Goal: Transaction & Acquisition: Obtain resource

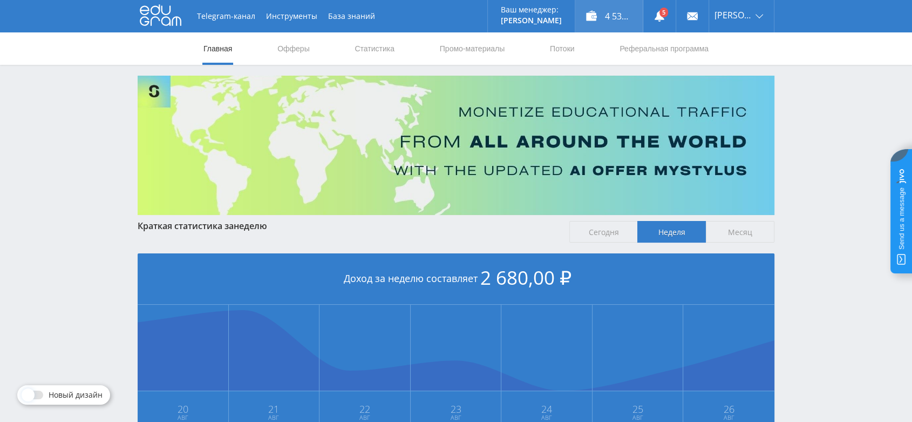
click at [616, 18] on div "4 534,00 ₽" at bounding box center [608, 16] width 67 height 32
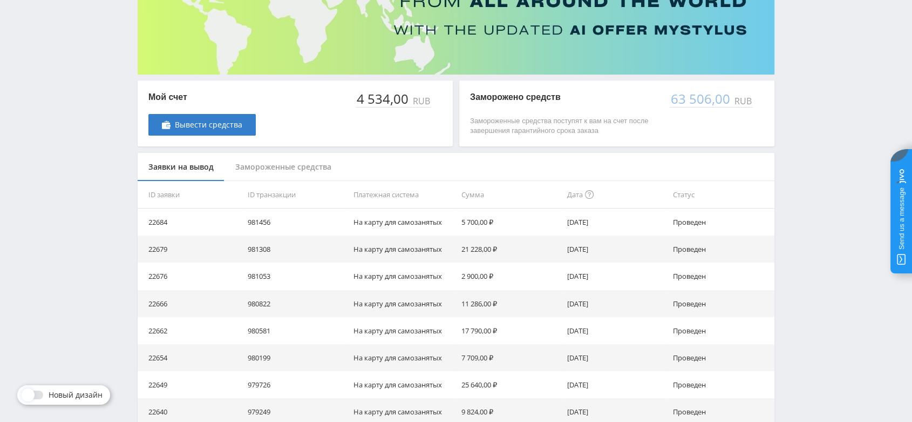
scroll to position [144, 0]
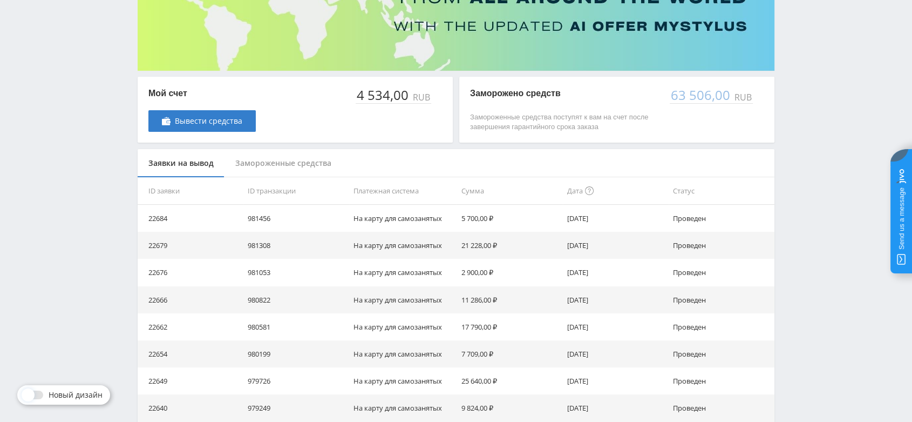
click at [298, 163] on div "Замороженные средства" at bounding box center [284, 163] width 118 height 29
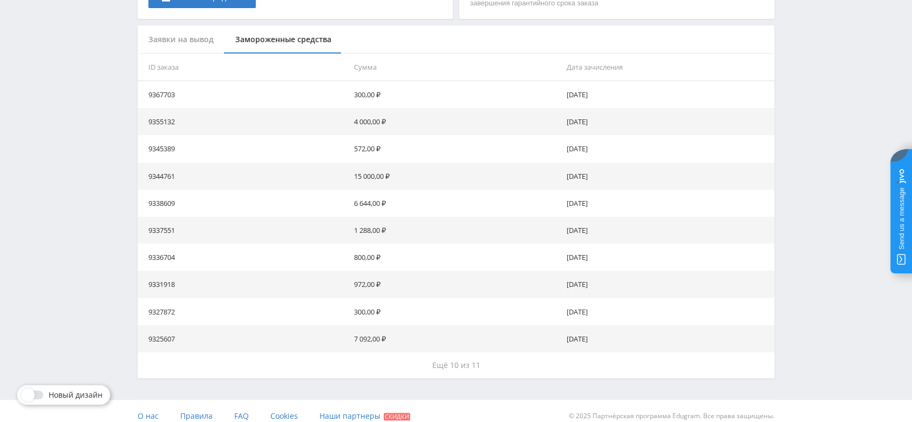
scroll to position [277, 0]
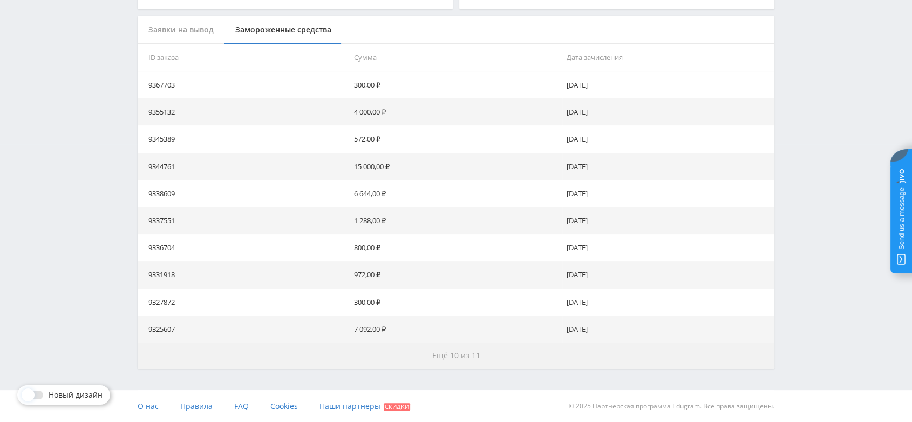
click at [460, 353] on span "Ещё 10 из 11" at bounding box center [456, 355] width 48 height 10
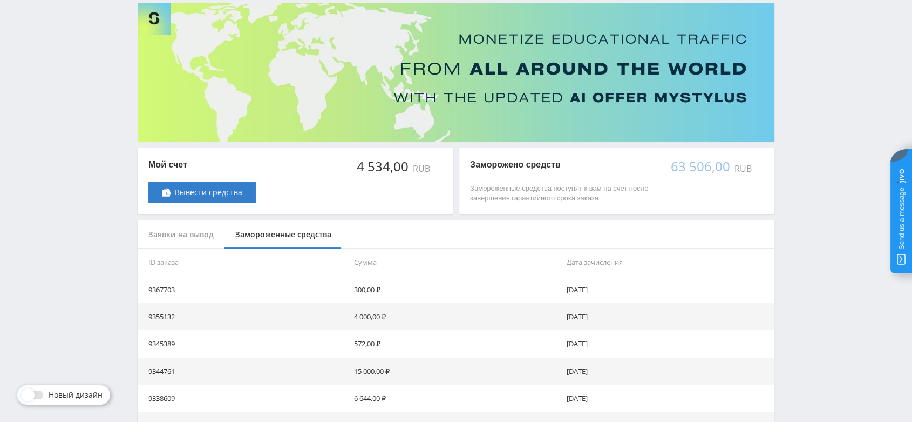
scroll to position [0, 0]
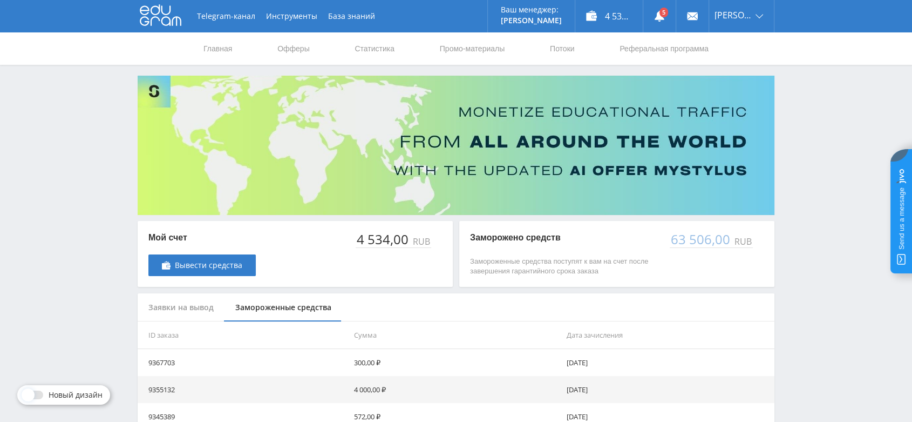
click at [191, 311] on div "Заявки на вывод" at bounding box center [181, 307] width 87 height 29
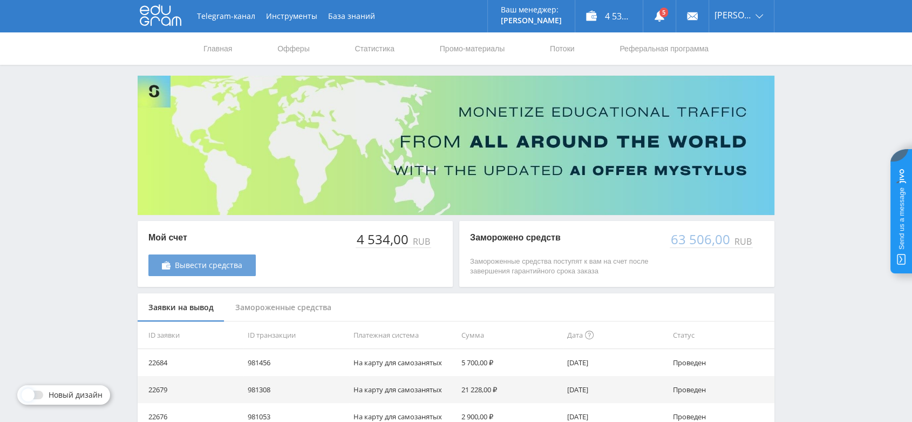
click at [218, 258] on link "Вывести средства" at bounding box center [201, 265] width 107 height 22
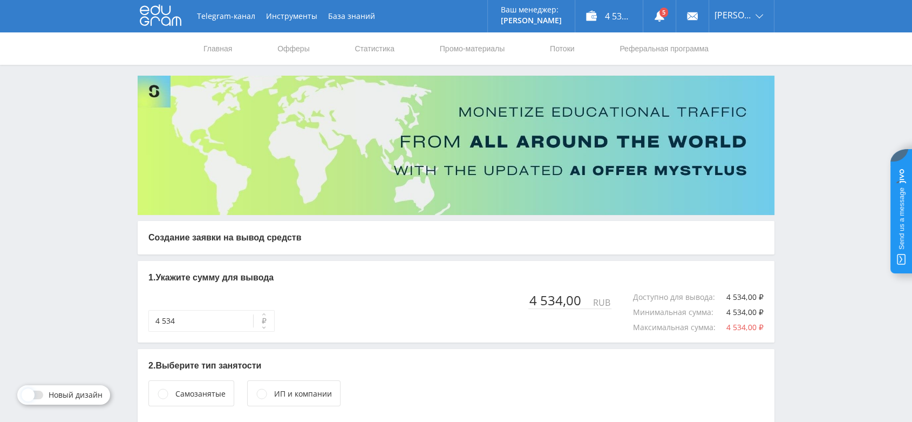
scroll to position [62, 0]
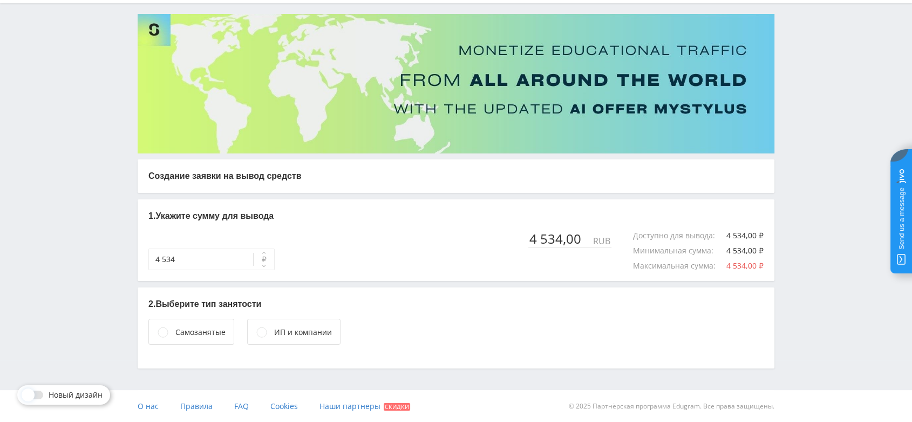
click at [208, 327] on div "Самозанятые" at bounding box center [200, 332] width 50 height 12
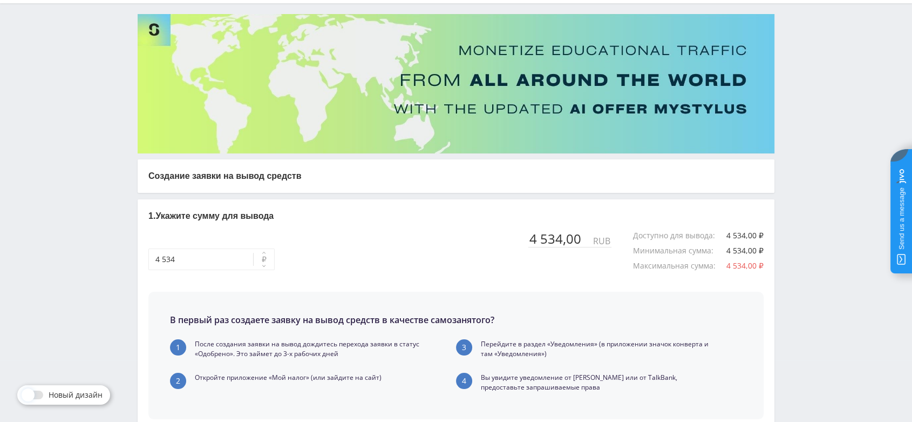
scroll to position [248, 0]
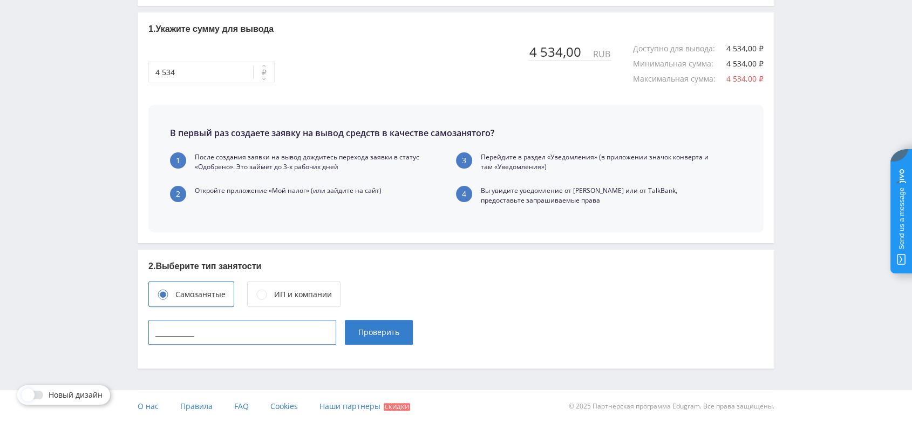
click at [259, 343] on input "____________" at bounding box center [242, 332] width 188 height 25
type input "165715342443"
click at [363, 330] on span "Проверить" at bounding box center [378, 332] width 41 height 9
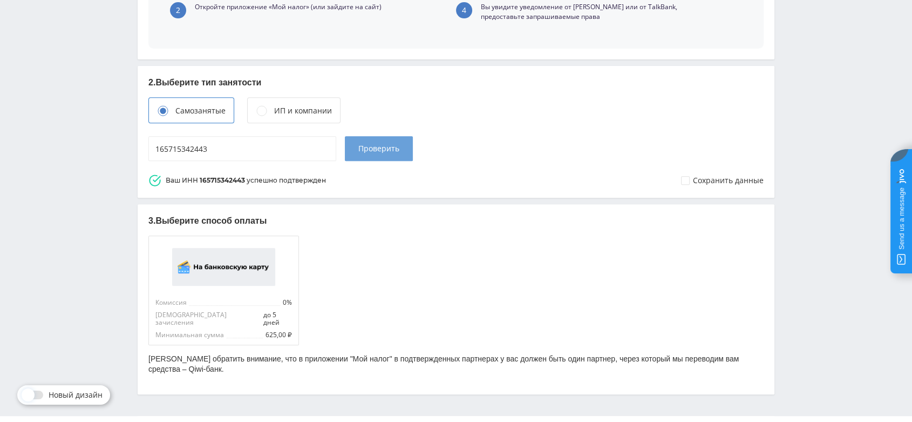
scroll to position [448, 0]
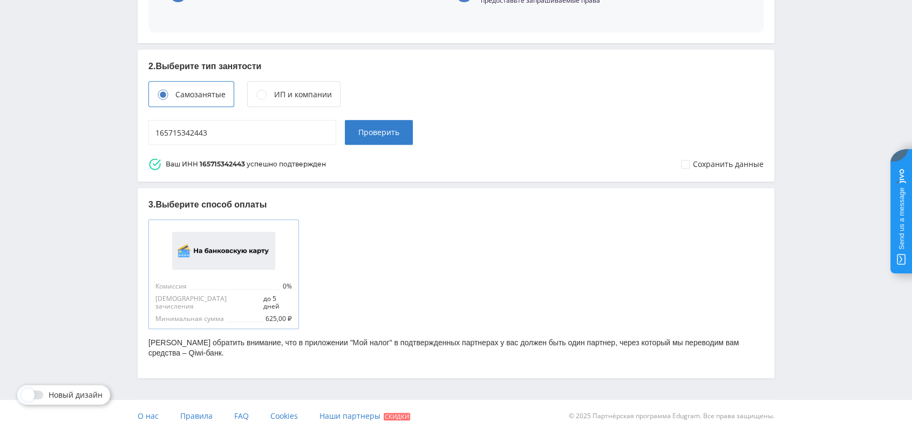
click at [228, 252] on img at bounding box center [223, 251] width 103 height 38
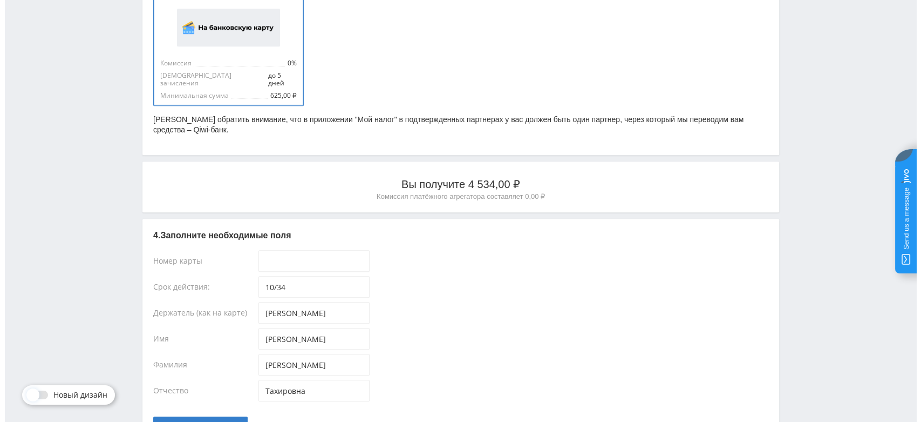
scroll to position [744, 0]
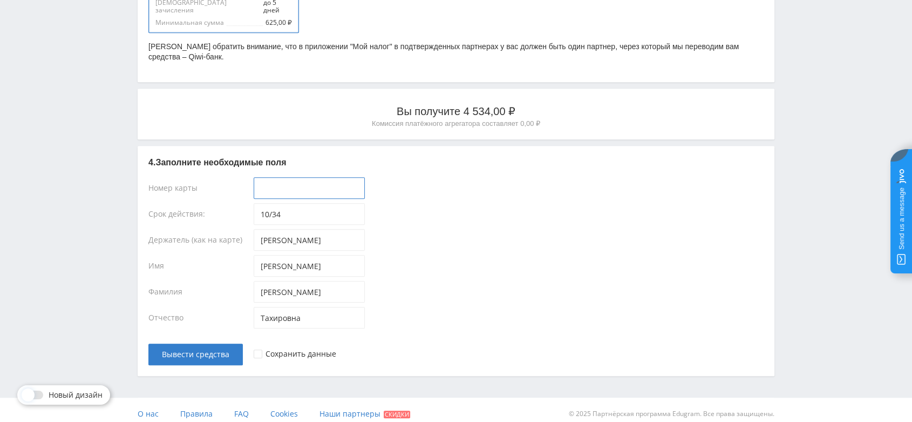
type input "____-____-____-____"
click at [328, 177] on input "____-____-____-____" at bounding box center [309, 188] width 111 height 22
click at [267, 177] on input "____-____-____-____" at bounding box center [309, 188] width 111 height 22
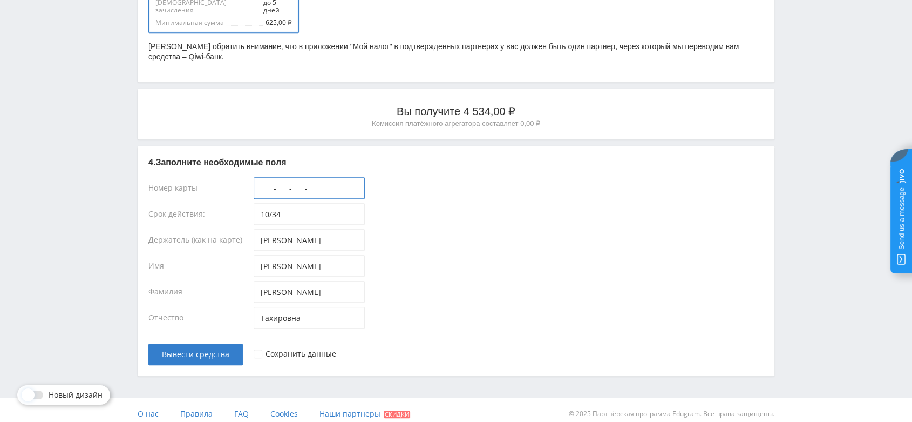
paste input "2200-7013-9807-7336"
type input "2200-7013-9807-7336"
click at [256, 349] on div at bounding box center [258, 353] width 9 height 9
click at [214, 350] on span "Вывести средства" at bounding box center [195, 354] width 67 height 9
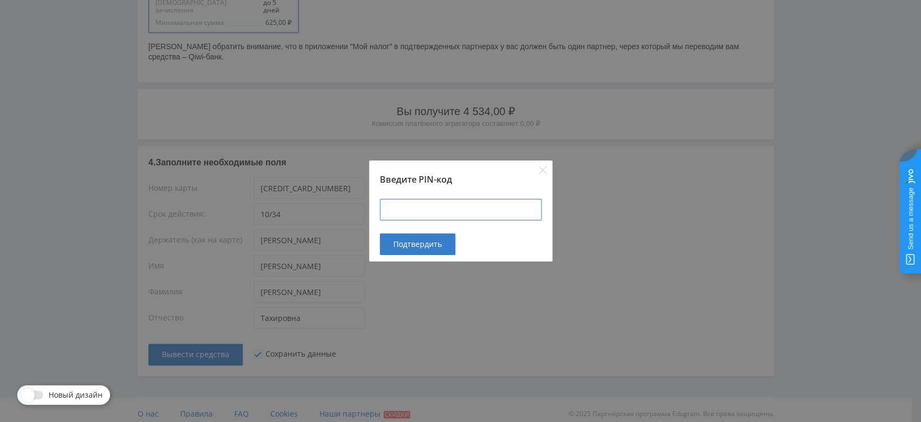
click at [457, 203] on input at bounding box center [461, 210] width 162 height 22
type input "424900"
click at [432, 241] on span "Подтвердить" at bounding box center [418, 244] width 49 height 9
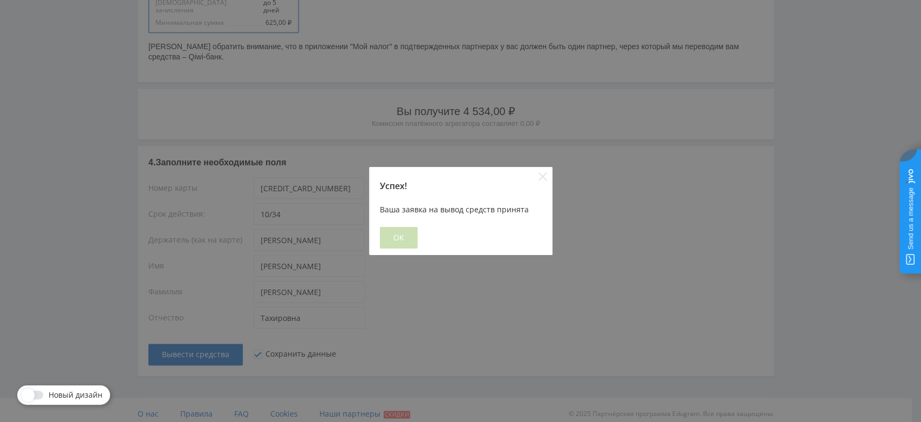
click at [394, 239] on span "OK" at bounding box center [399, 237] width 11 height 9
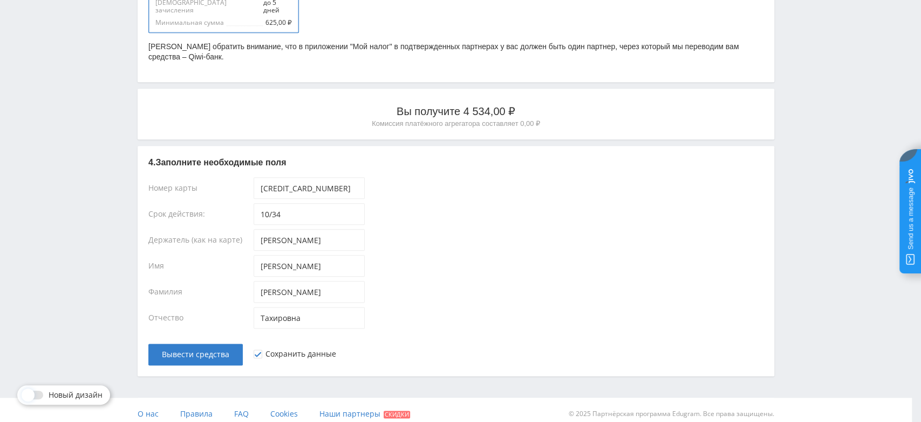
scroll to position [0, 0]
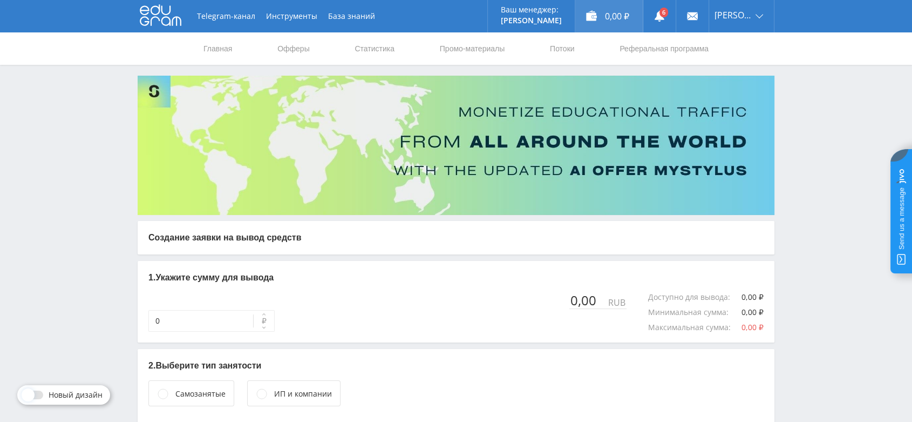
click at [613, 18] on div "0,00 ₽" at bounding box center [608, 16] width 67 height 32
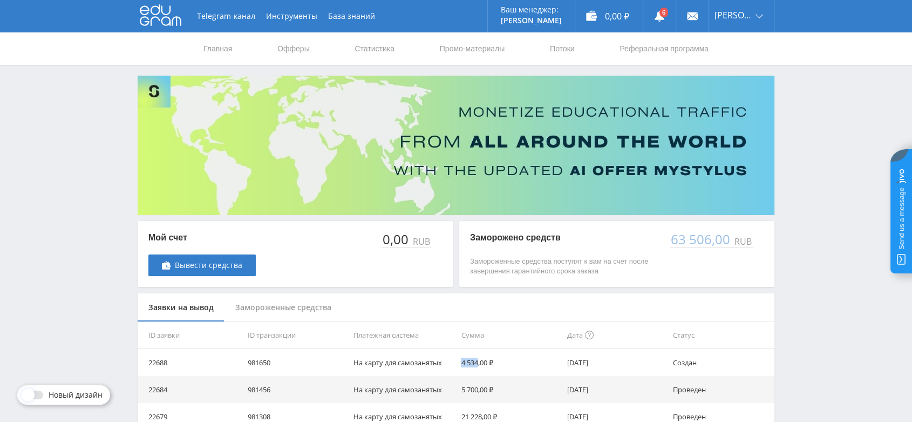
drag, startPoint x: 462, startPoint y: 361, endPoint x: 479, endPoint y: 358, distance: 17.4
click at [479, 358] on td "4 534,00 ₽" at bounding box center [510, 362] width 106 height 27
copy td "4 534"
